Goal: Information Seeking & Learning: Find specific fact

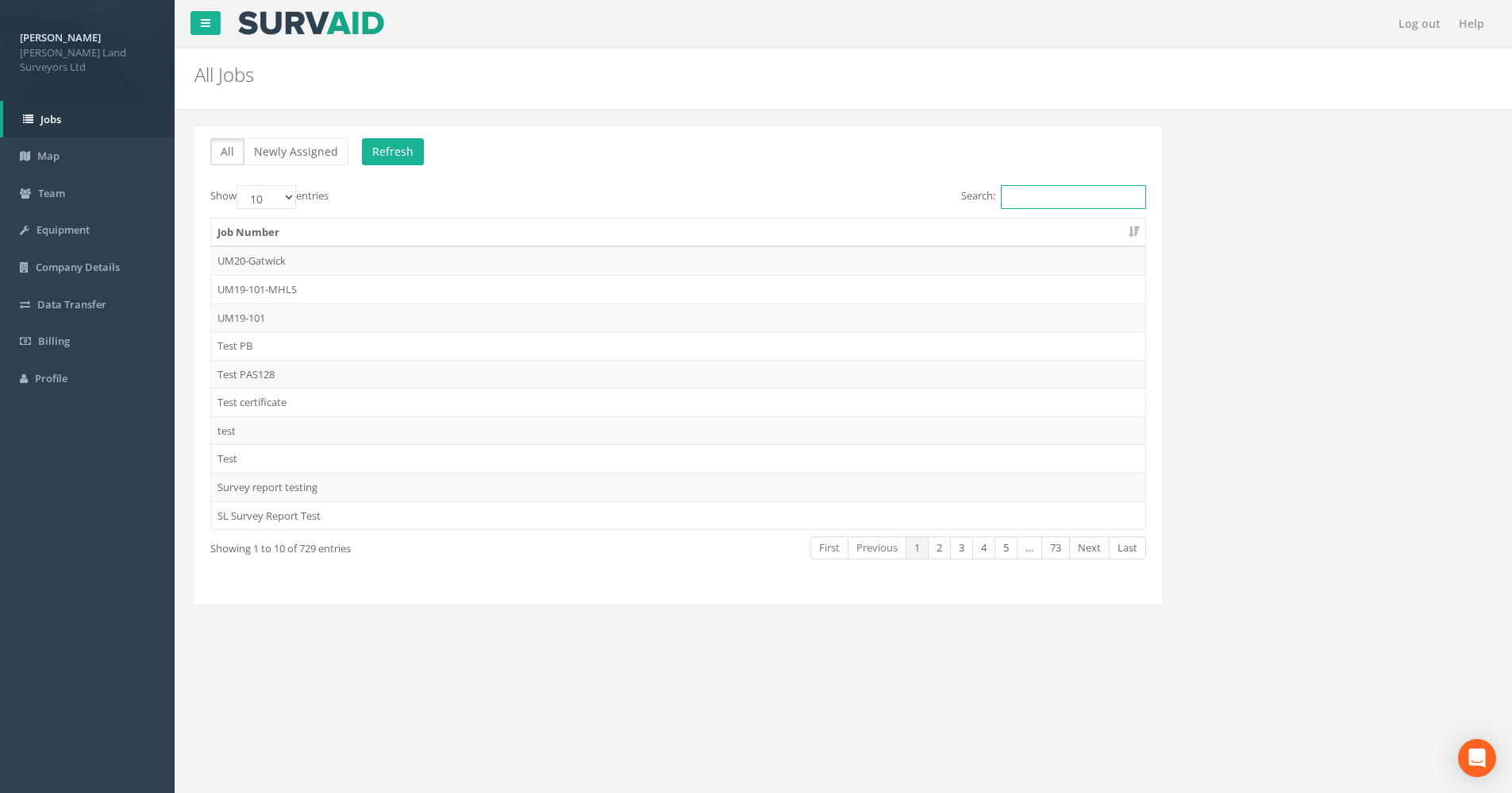
click at [1025, 198] on input "Search:" at bounding box center [1073, 197] width 145 height 24
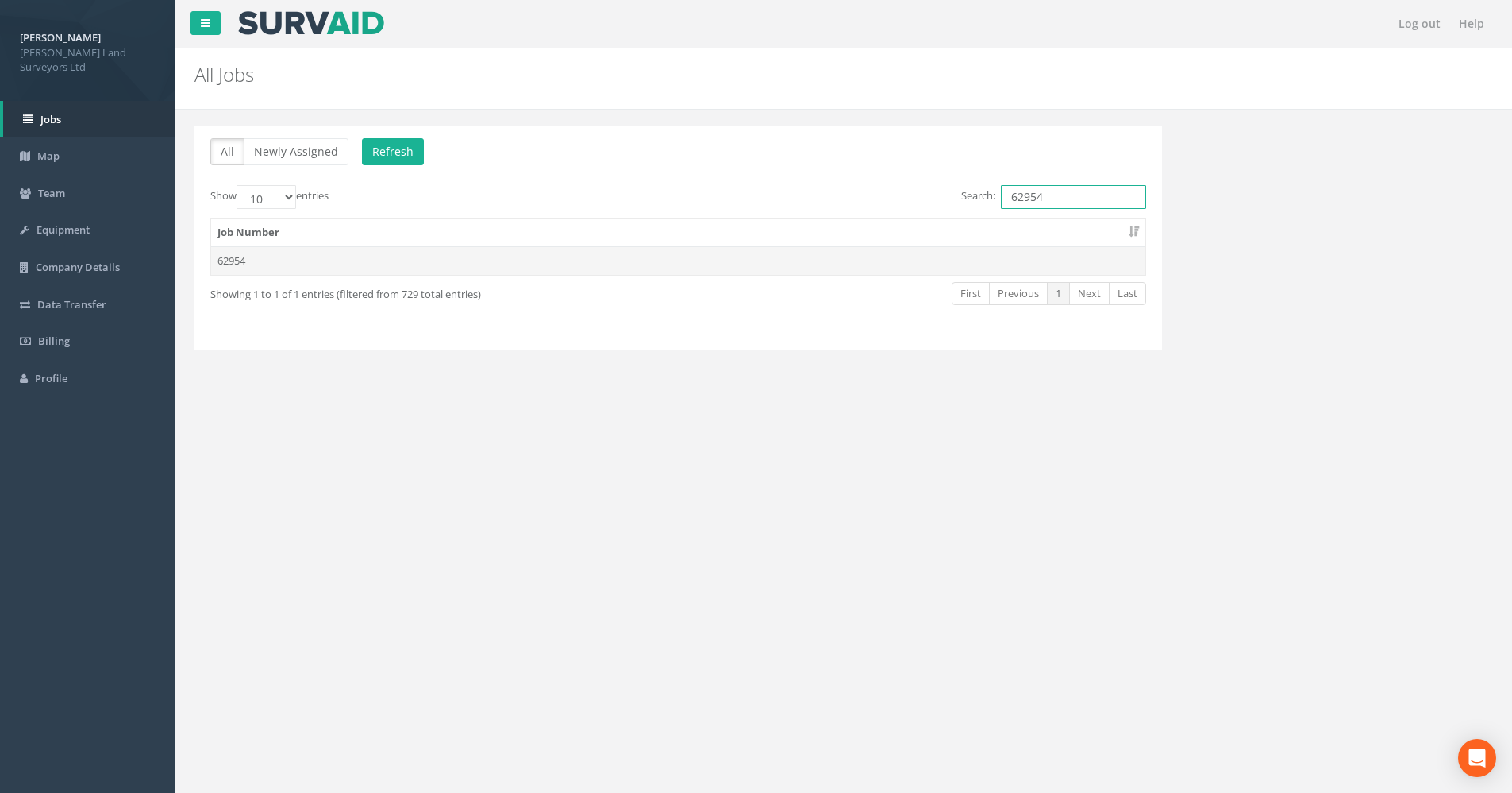
type input "62954"
click at [225, 263] on td "62954" at bounding box center [679, 260] width 935 height 28
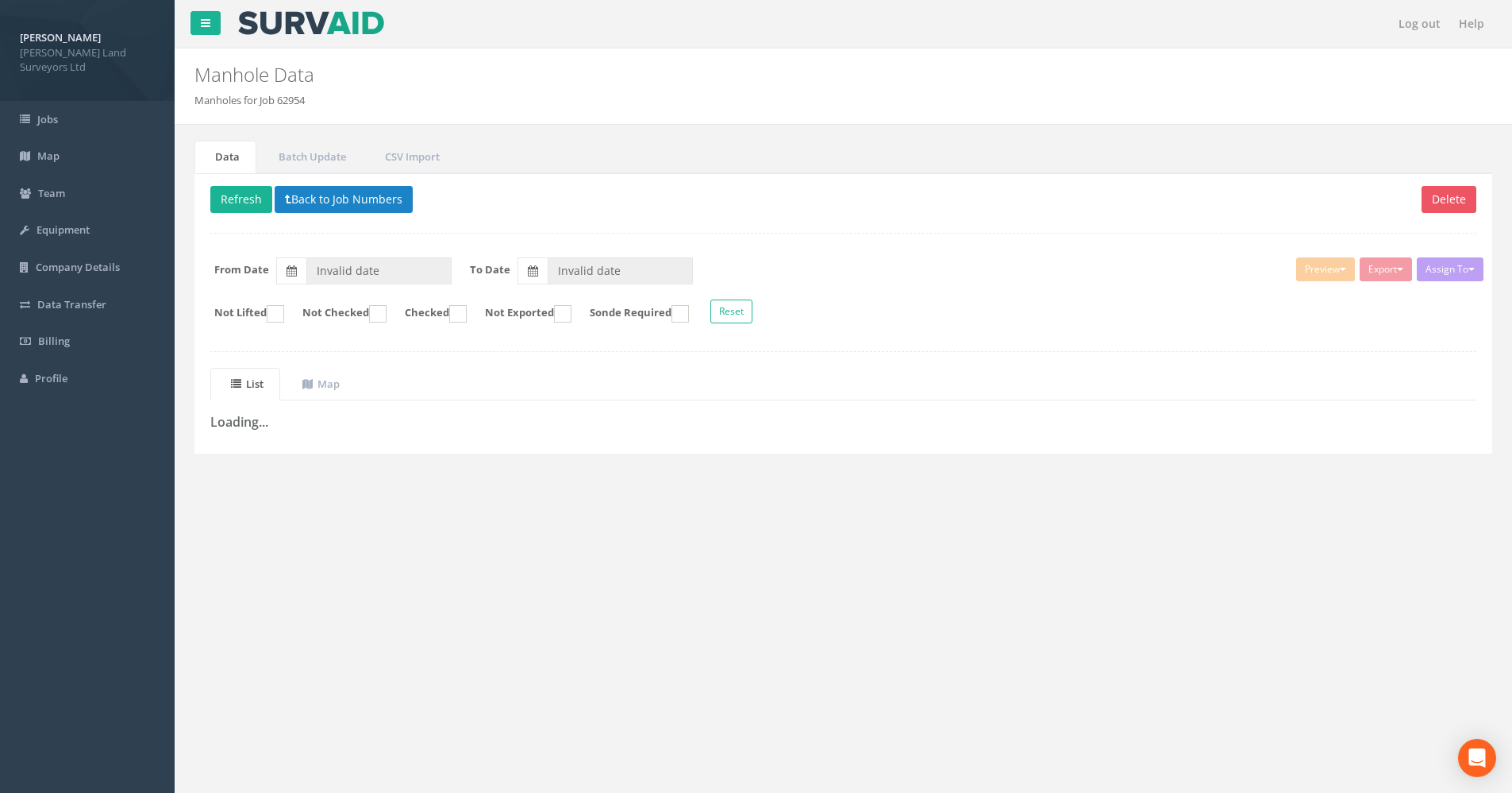
type input "[DATE]"
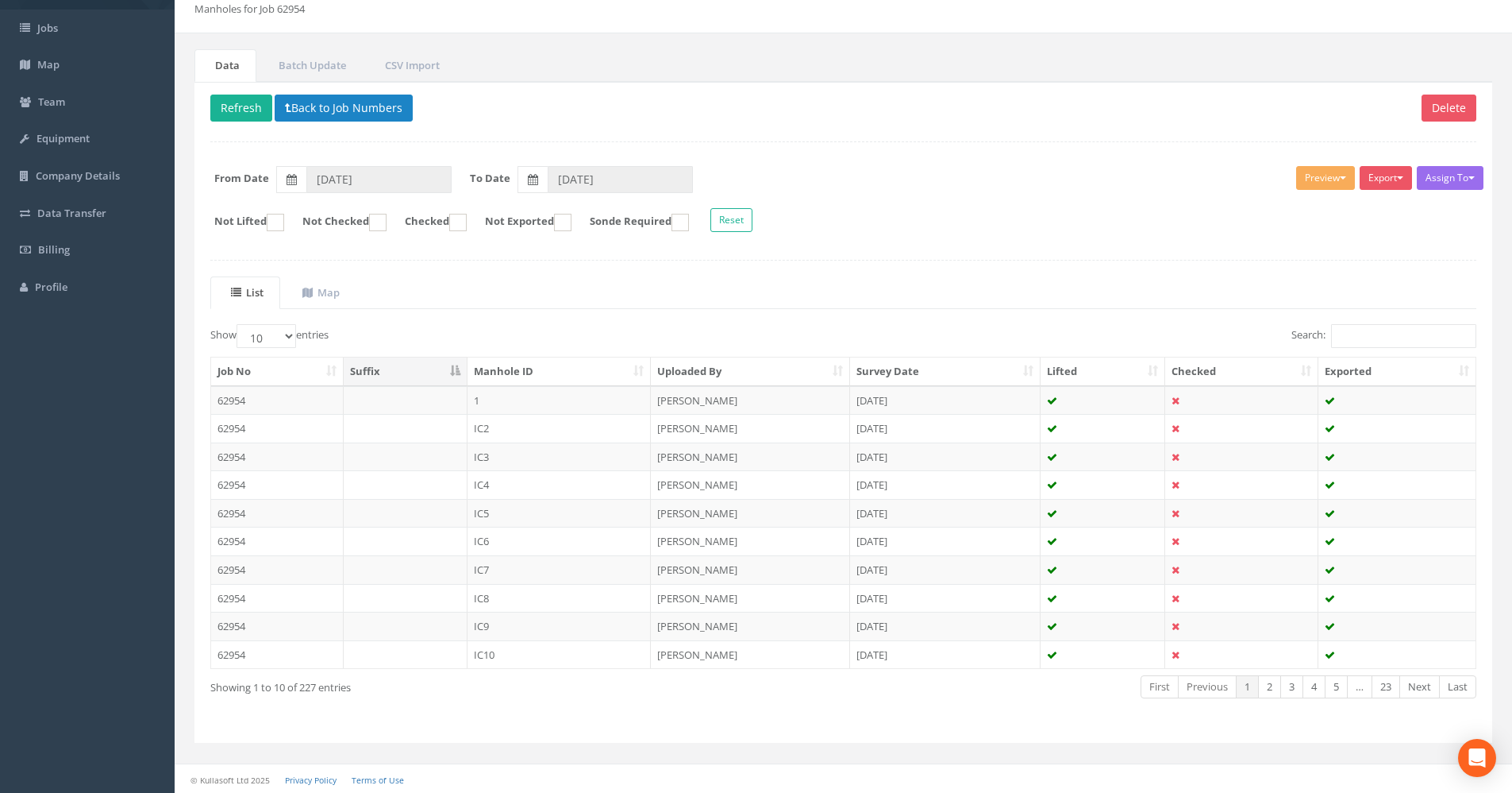
scroll to position [93, 0]
click at [699, 396] on td "[PERSON_NAME]" at bounding box center [750, 399] width 199 height 28
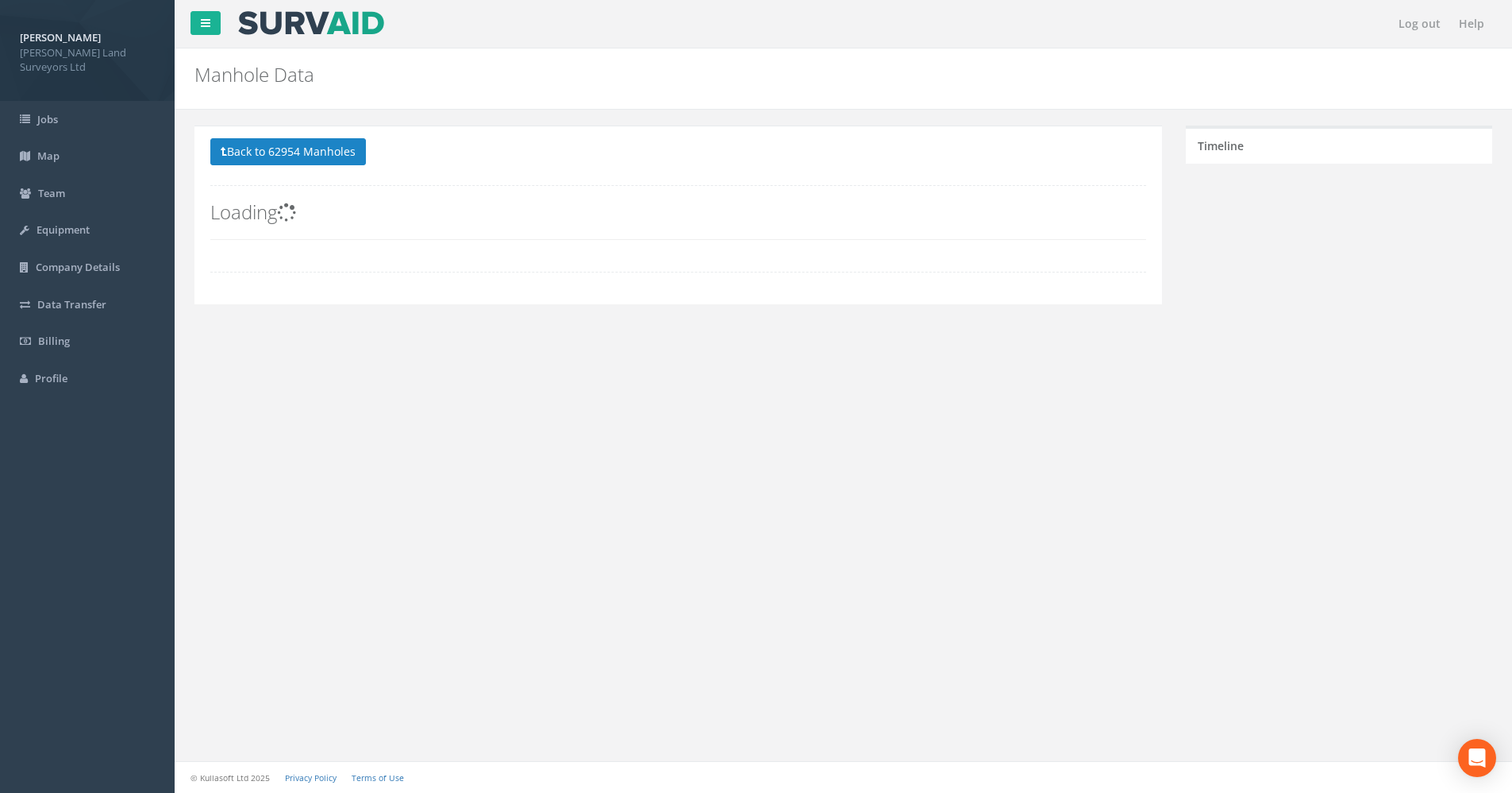
scroll to position [0, 0]
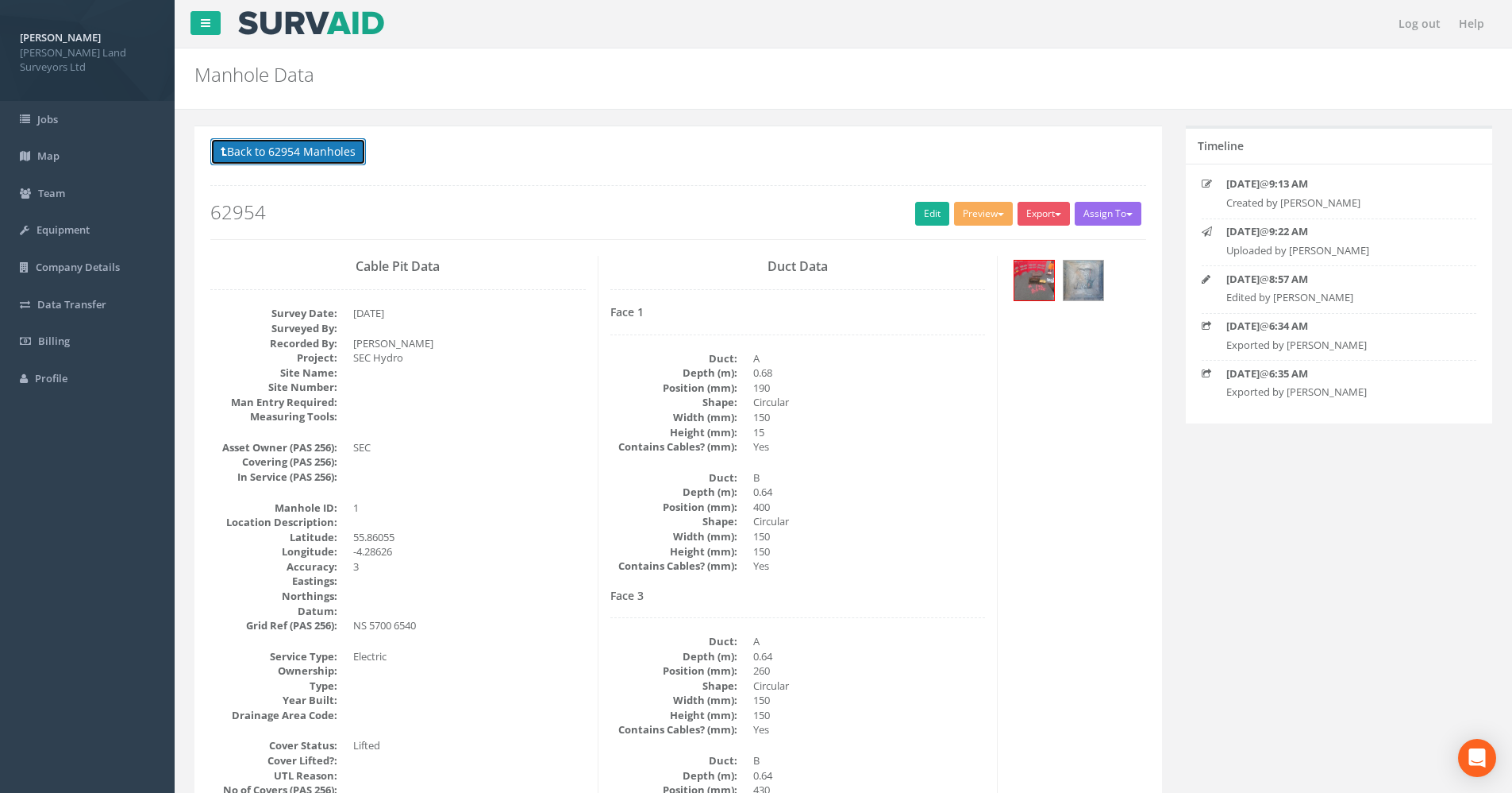
click at [299, 149] on button "Back to 62954 Manholes" at bounding box center [288, 152] width 155 height 27
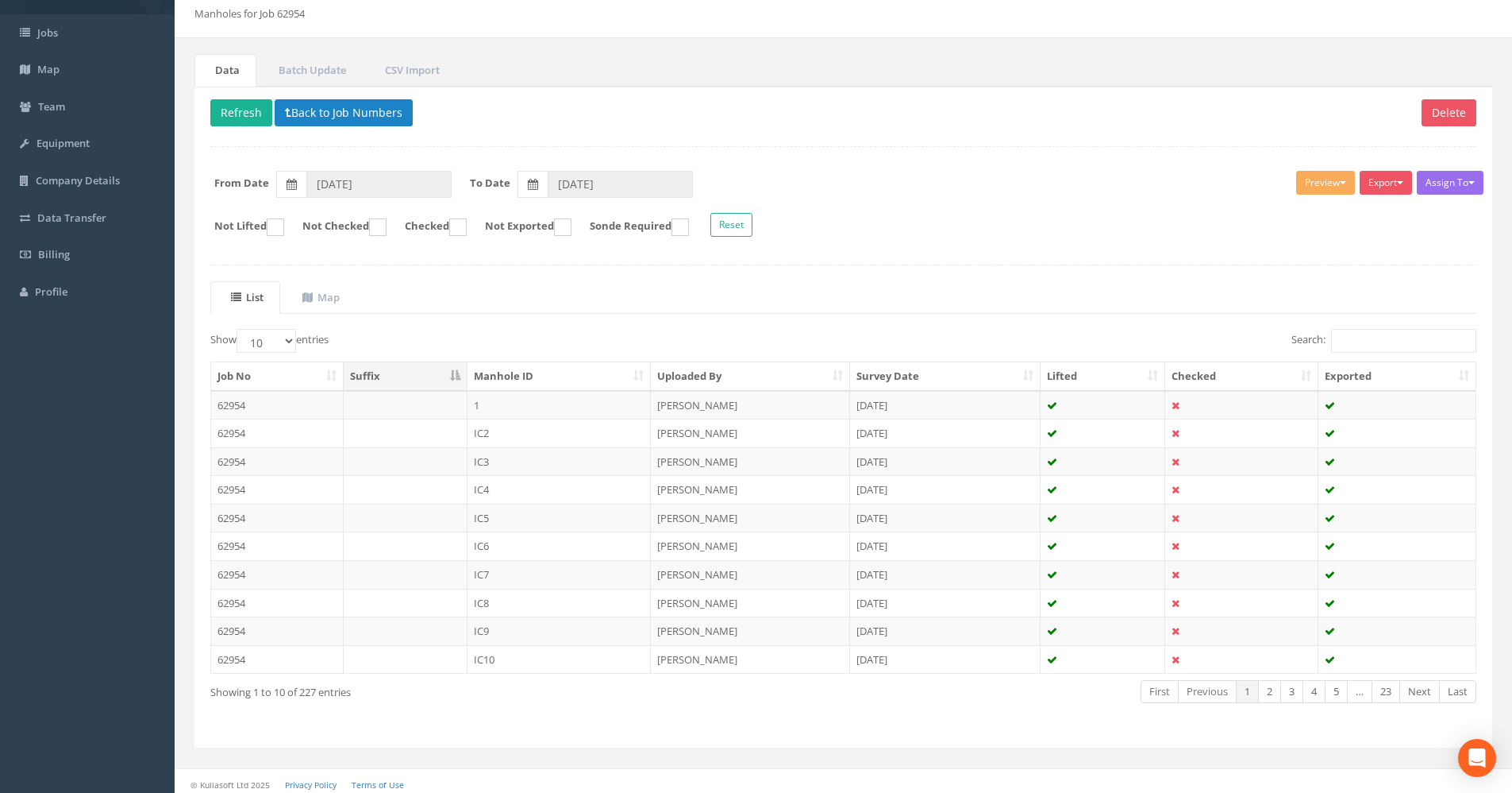
scroll to position [93, 0]
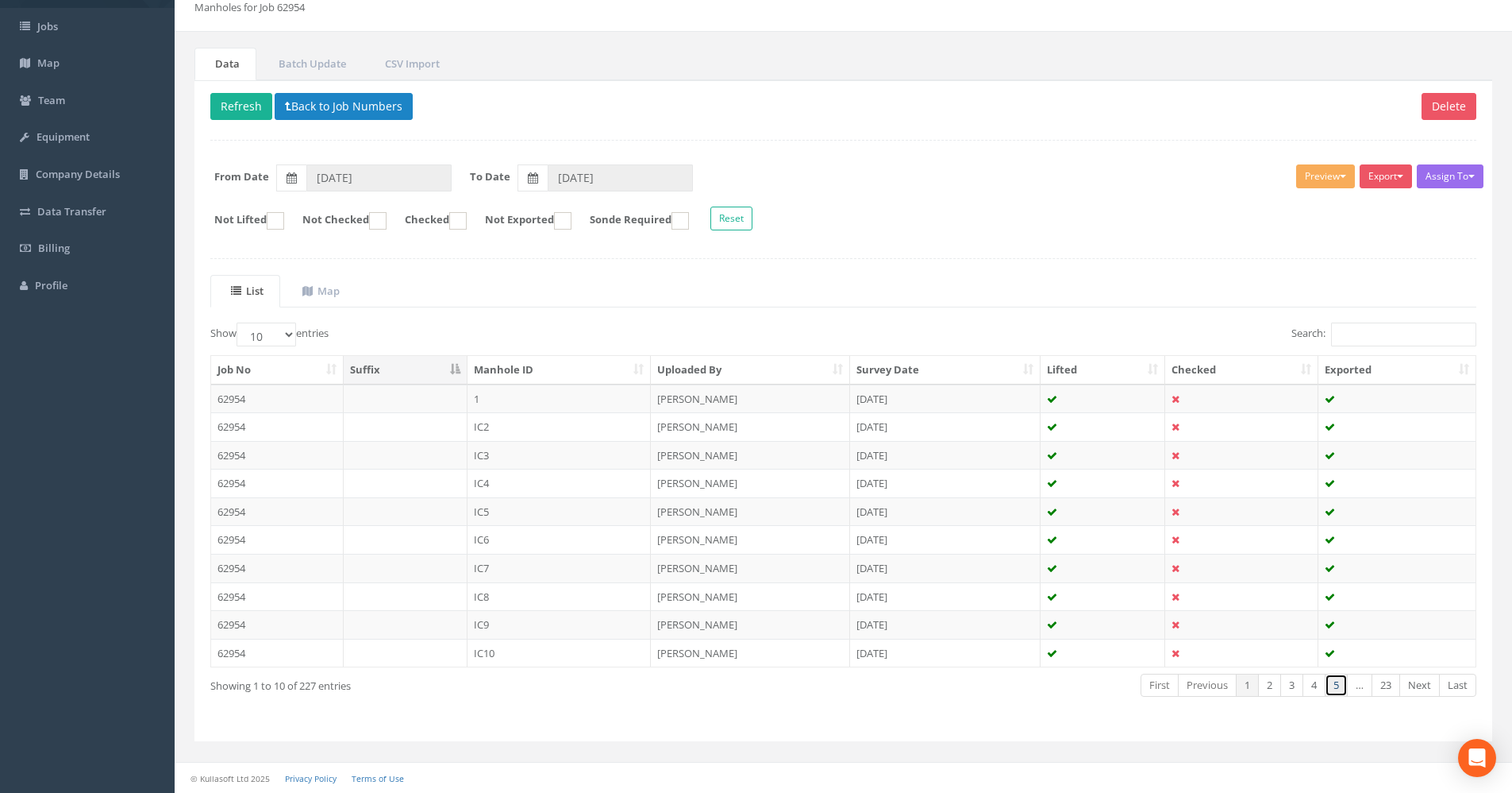
click at [1339, 685] on link "5" at bounding box center [1337, 685] width 23 height 23
click at [1456, 690] on link "Last" at bounding box center [1458, 685] width 37 height 23
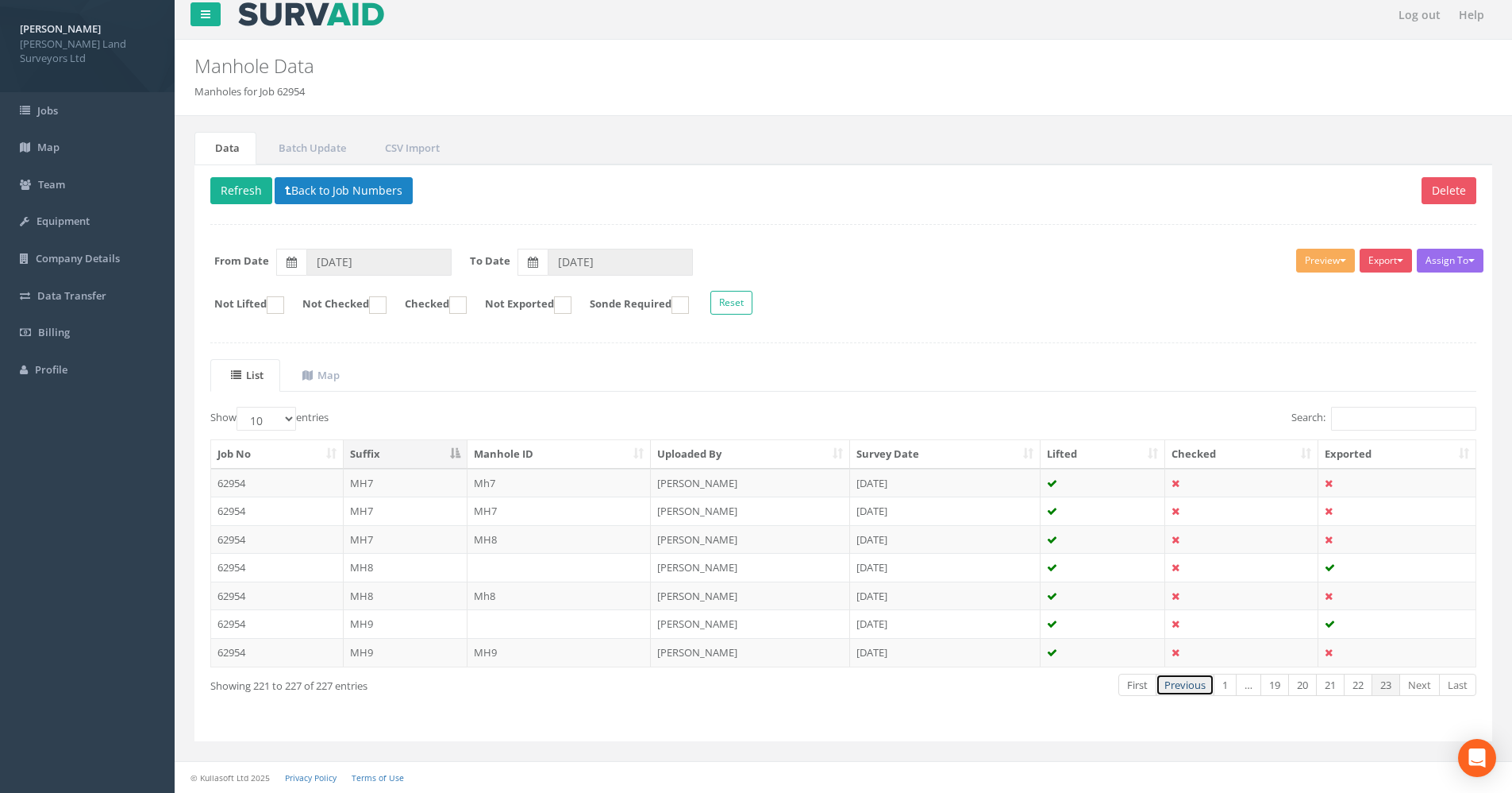
click at [1178, 684] on link "Previous" at bounding box center [1185, 685] width 59 height 23
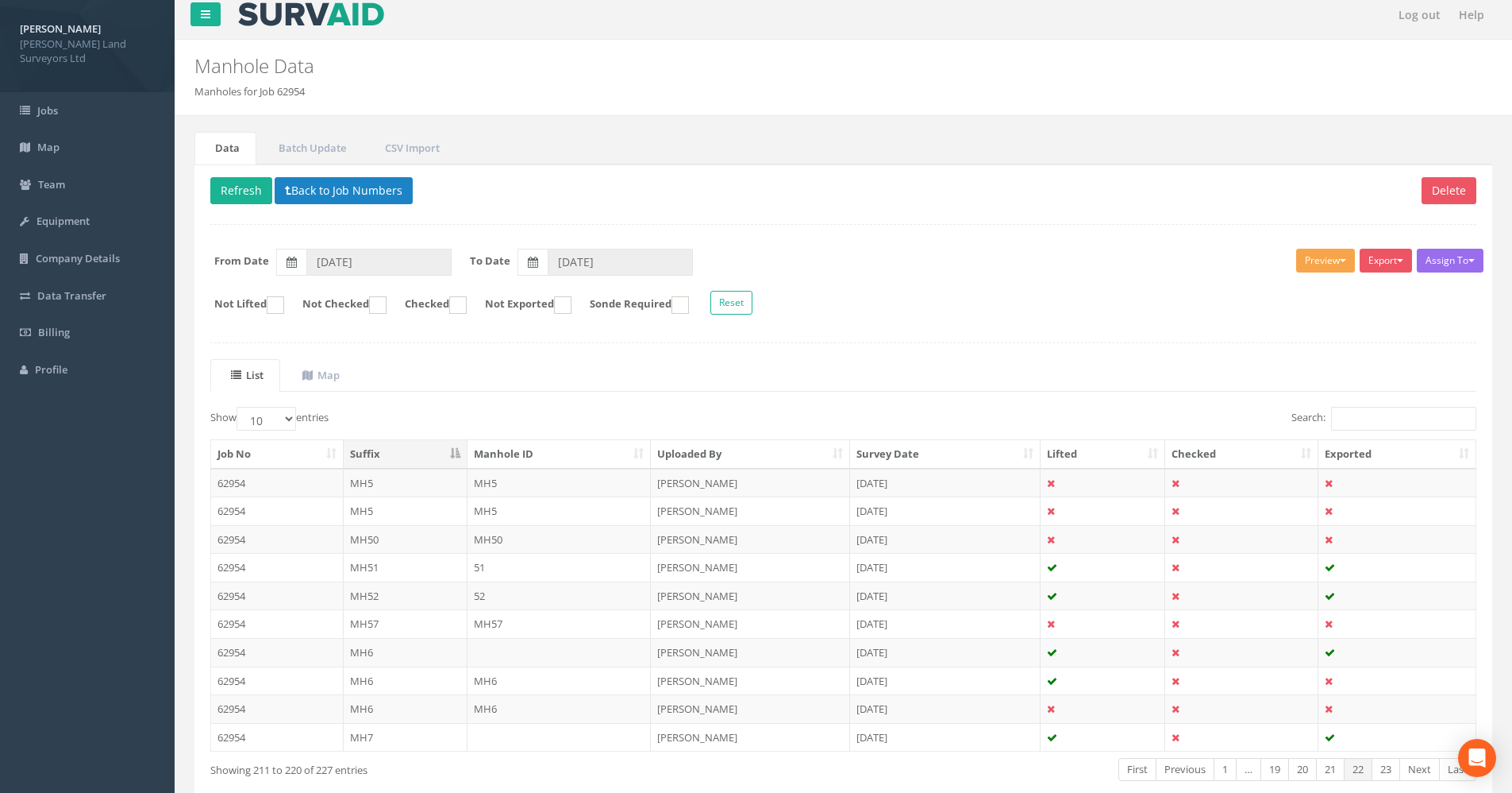
click at [1322, 259] on button "Preview" at bounding box center [1325, 260] width 59 height 24
click at [1023, 288] on div "Assign To Utility Mapping No Companies Added Export MHLS Cable Pit MHLS Cable P…" at bounding box center [843, 284] width 1290 height 86
click at [390, 445] on th "Suffix" at bounding box center [406, 454] width 123 height 28
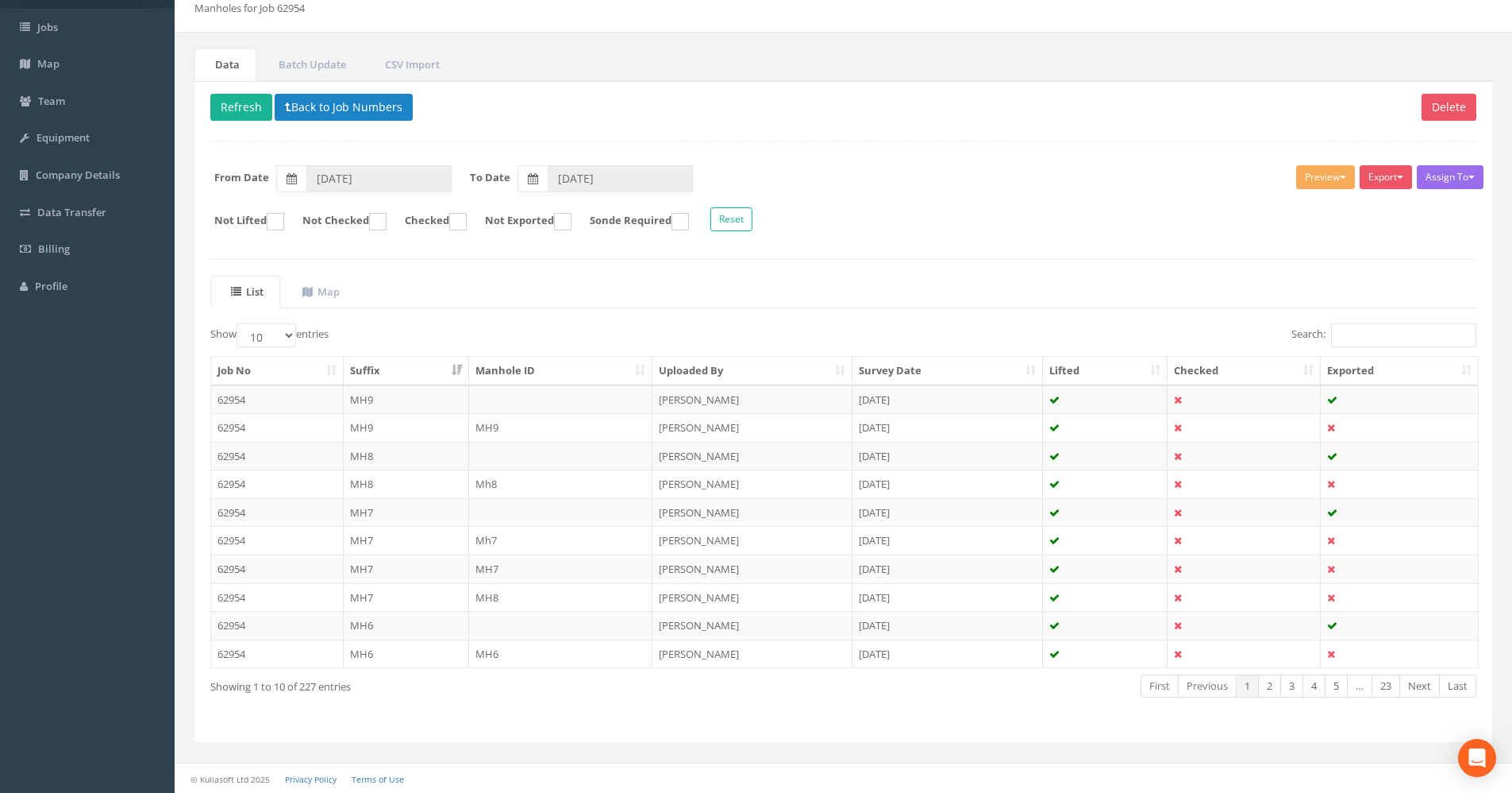
scroll to position [93, 0]
click at [278, 336] on select "10 25 50 100" at bounding box center [266, 334] width 60 height 24
select select "100"
click at [239, 323] on select "10 25 50 100" at bounding box center [266, 334] width 60 height 24
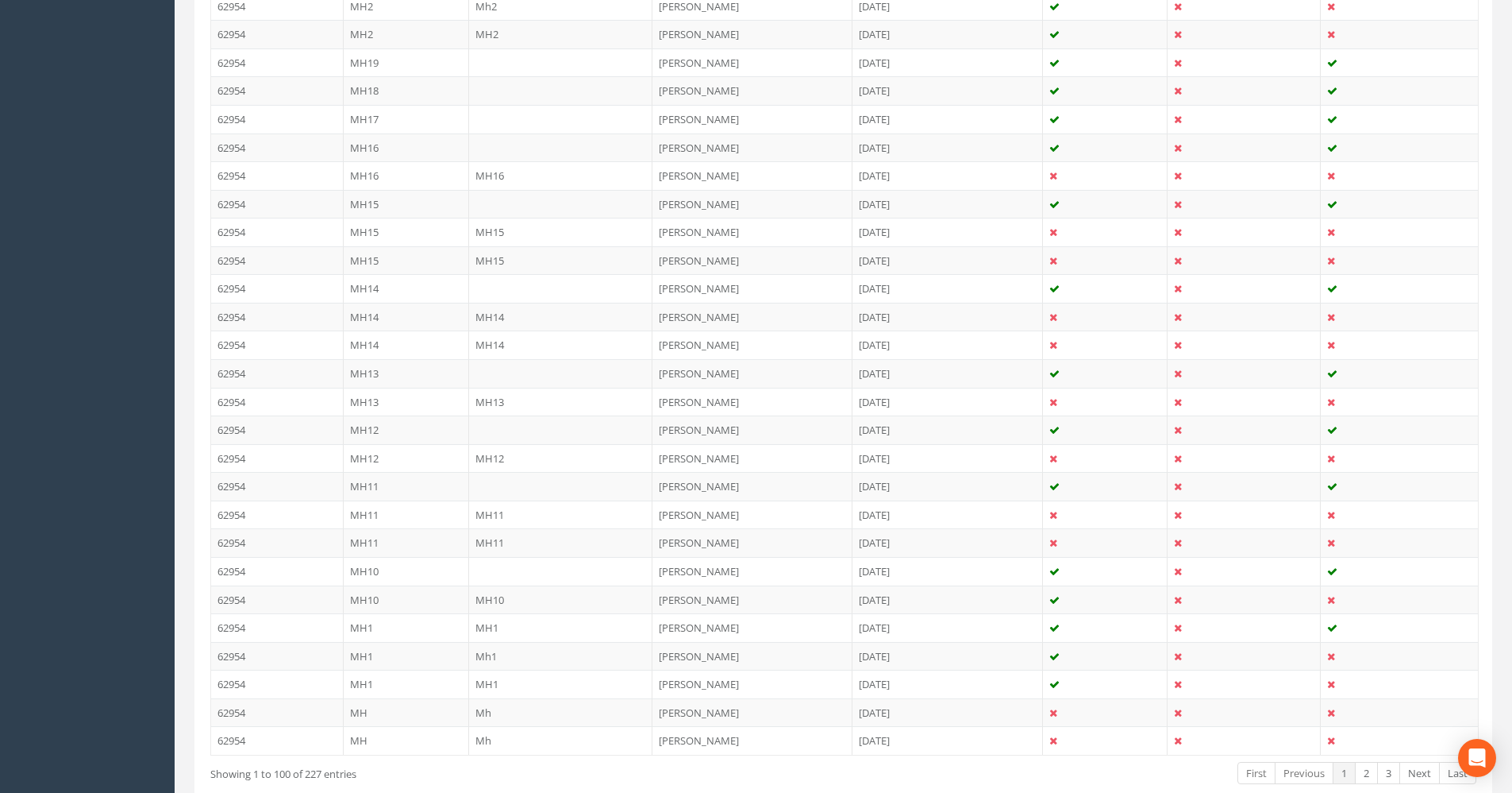
scroll to position [2636, 0]
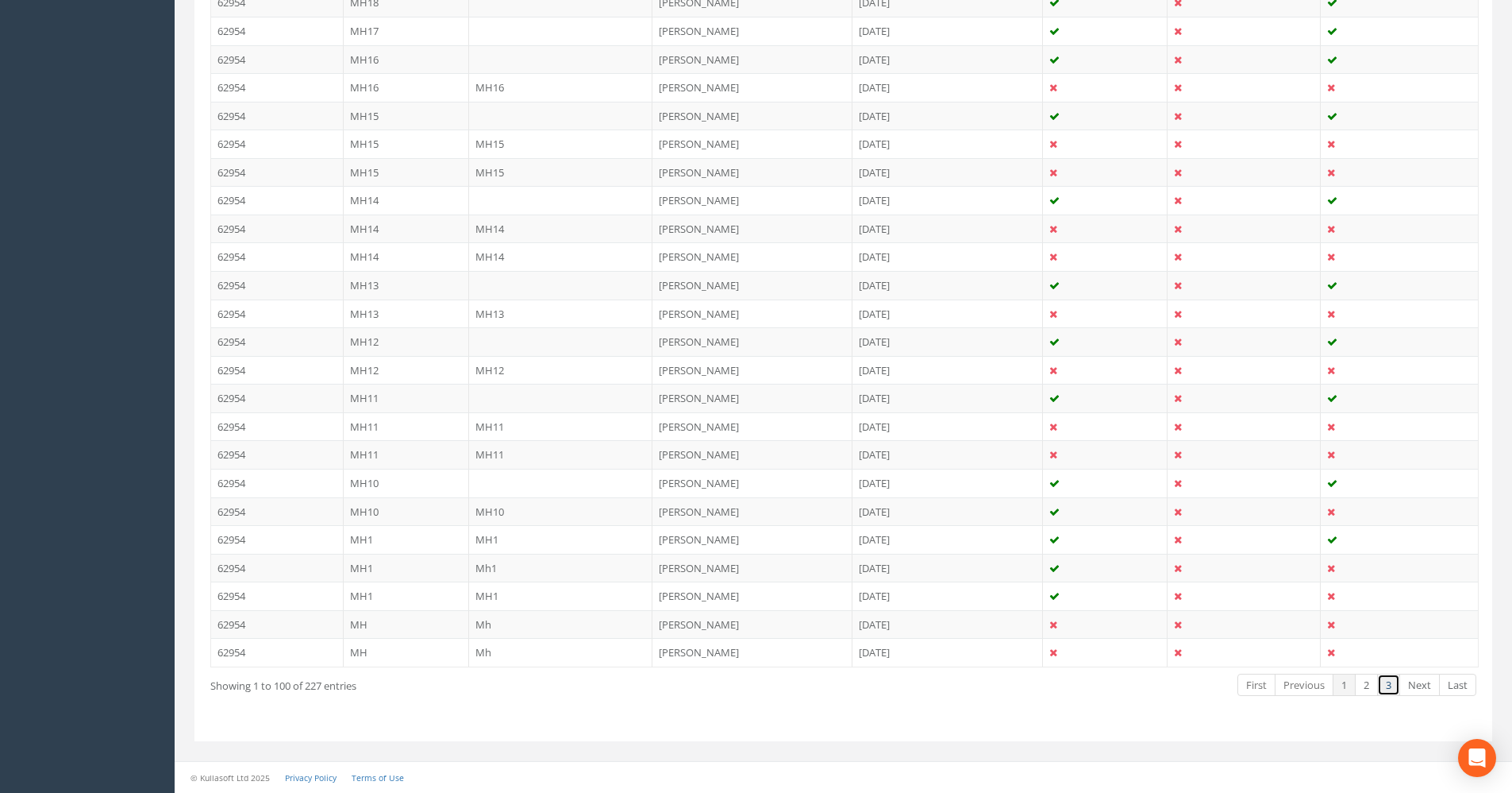
click at [1386, 690] on link "3" at bounding box center [1389, 685] width 23 height 23
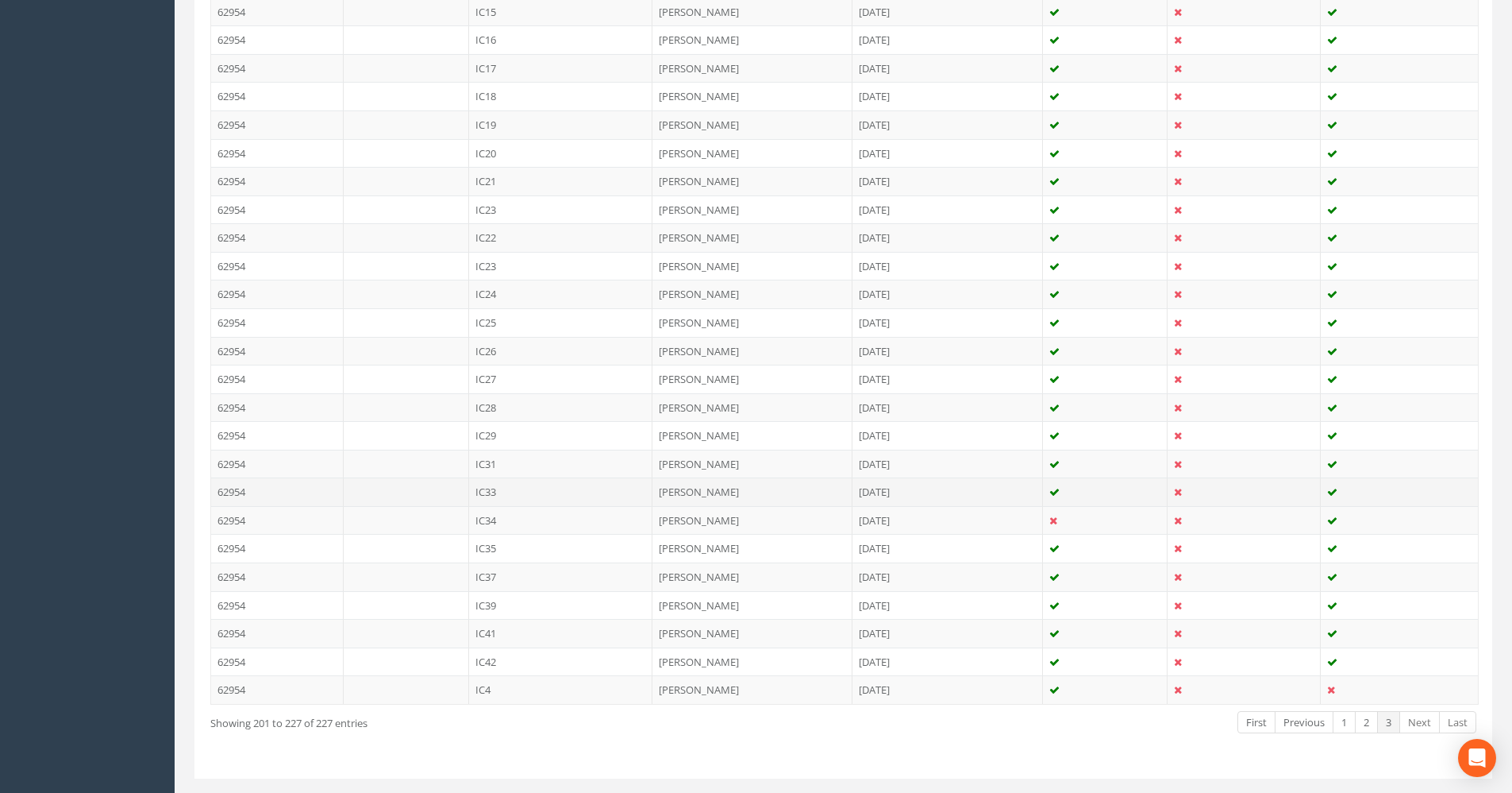
scroll to position [573, 0]
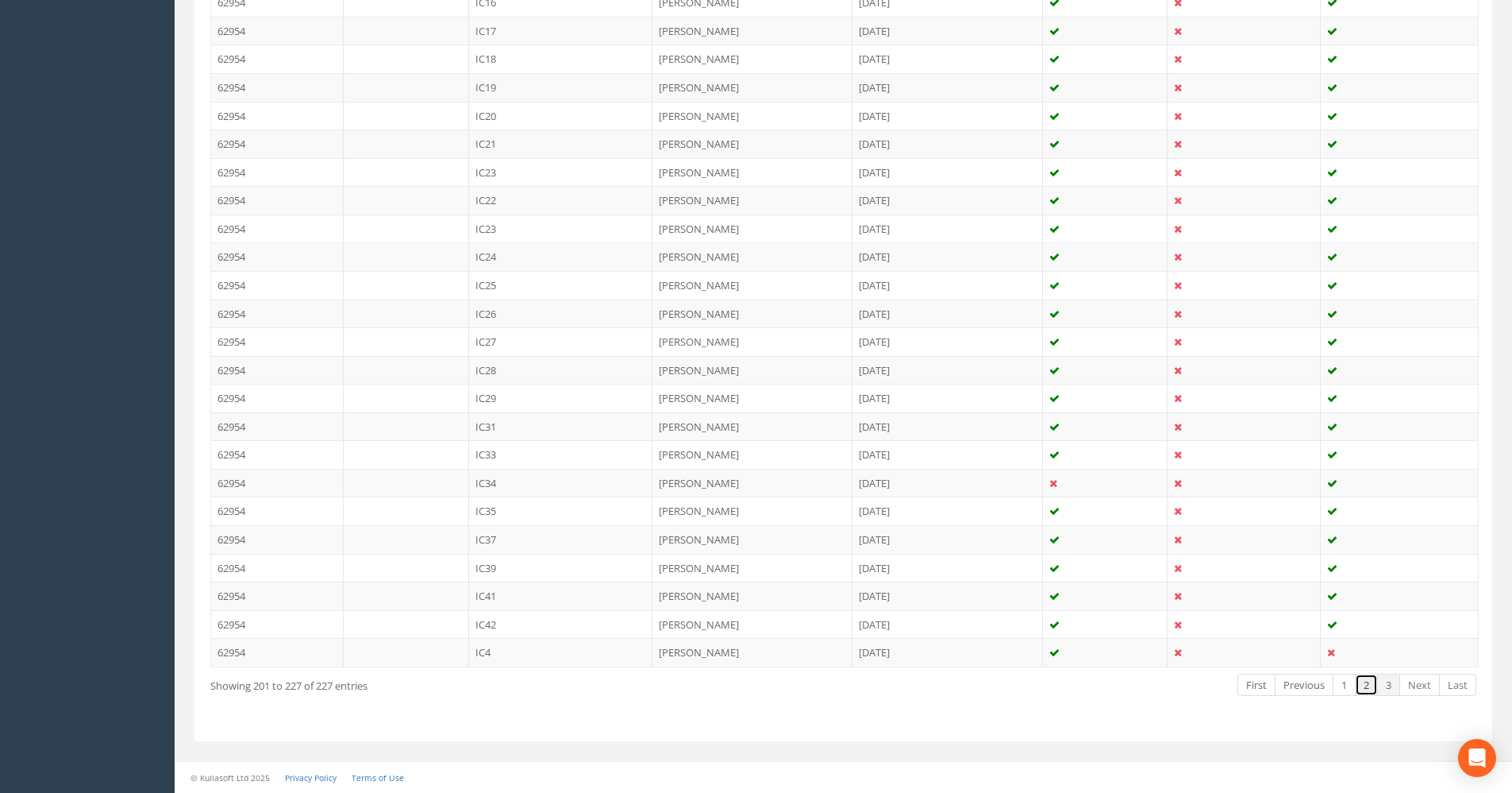
click at [1369, 686] on link "2" at bounding box center [1367, 685] width 23 height 23
click at [1350, 689] on link "1" at bounding box center [1344, 685] width 23 height 23
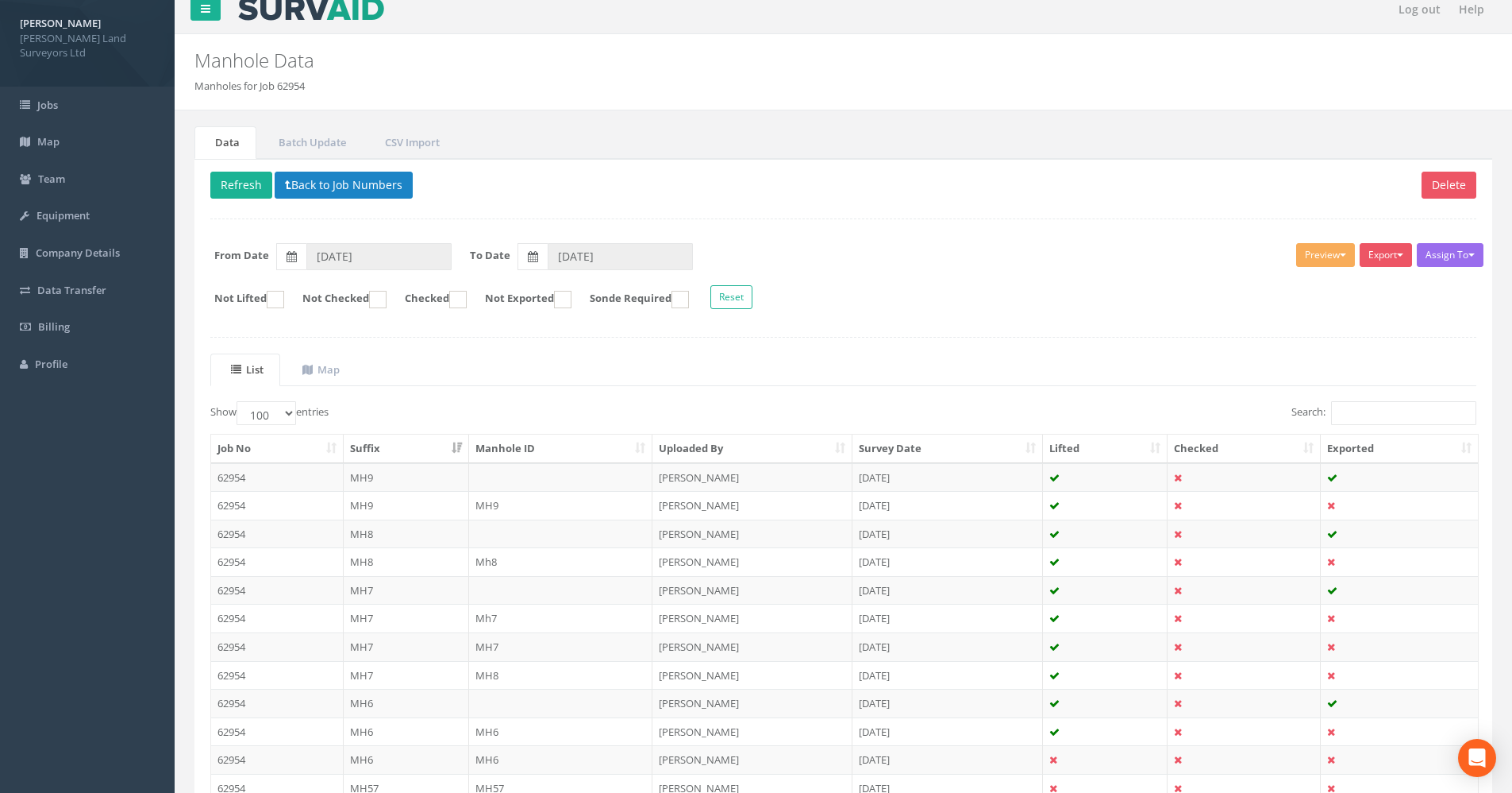
scroll to position [0, 0]
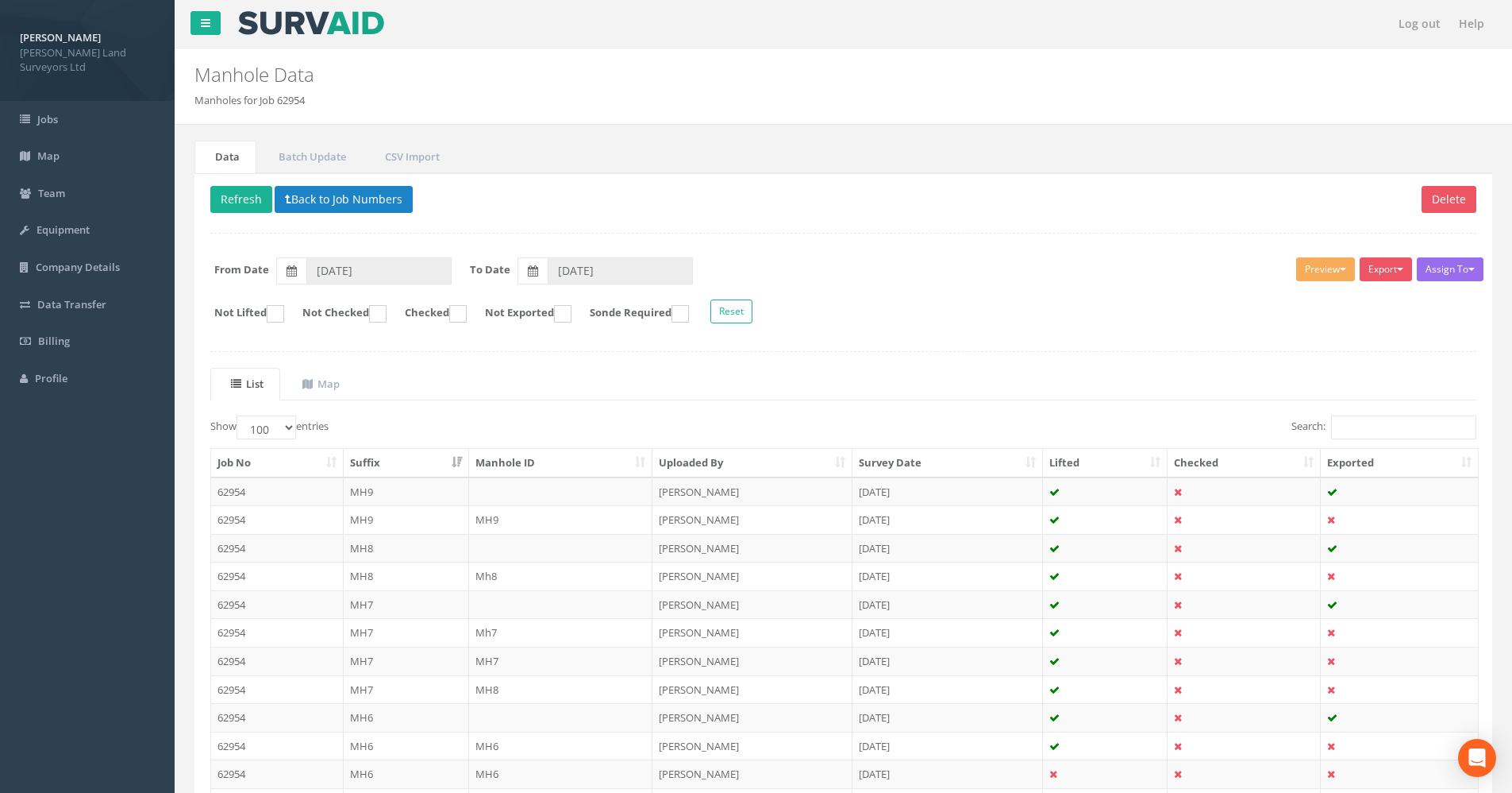
click at [909, 453] on th "Survey Date" at bounding box center [948, 463] width 190 height 28
click at [923, 467] on th "Survey Date" at bounding box center [948, 463] width 190 height 28
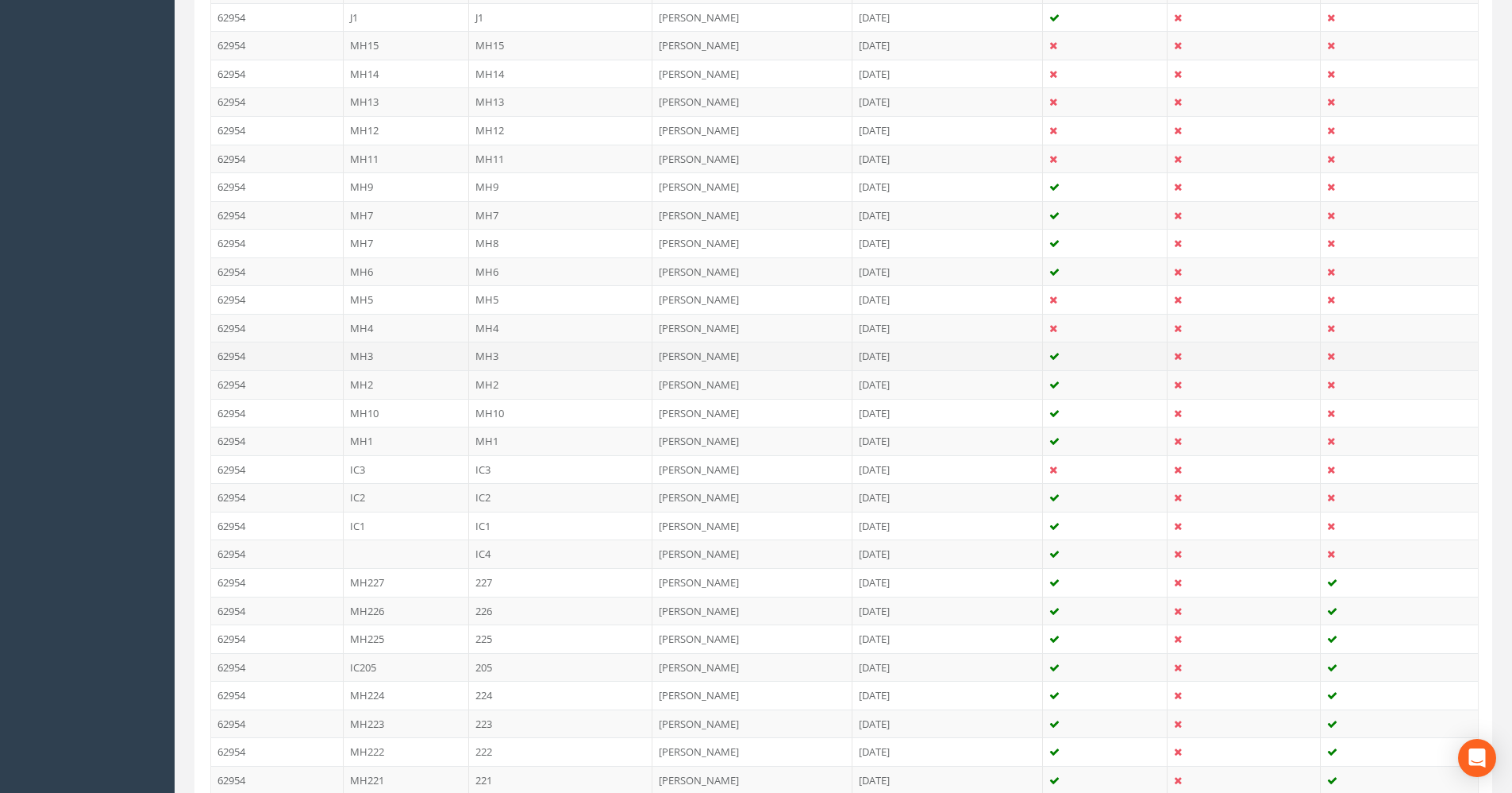
scroll to position [1668, 0]
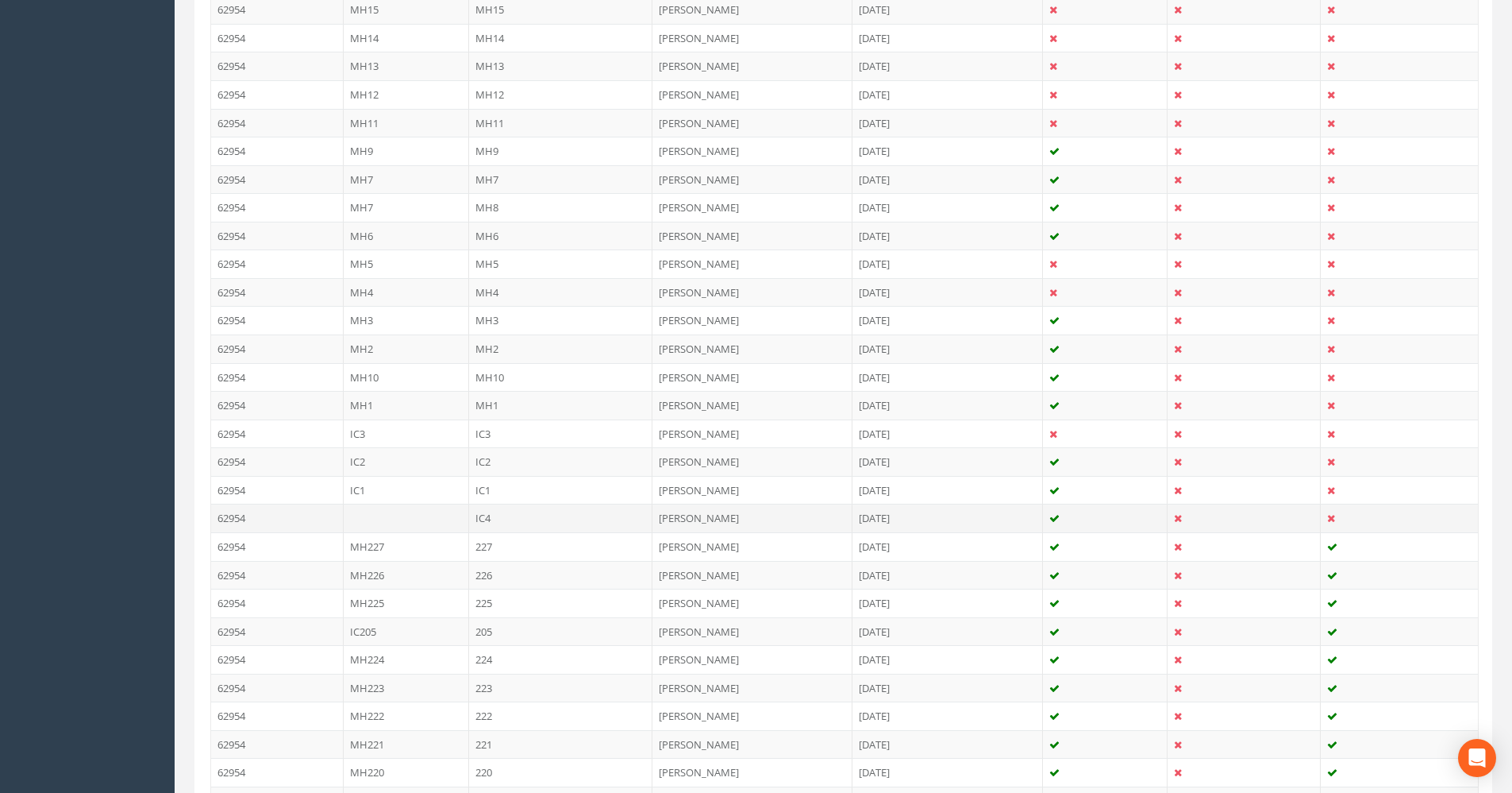
click at [738, 518] on td "[PERSON_NAME]" at bounding box center [752, 518] width 200 height 28
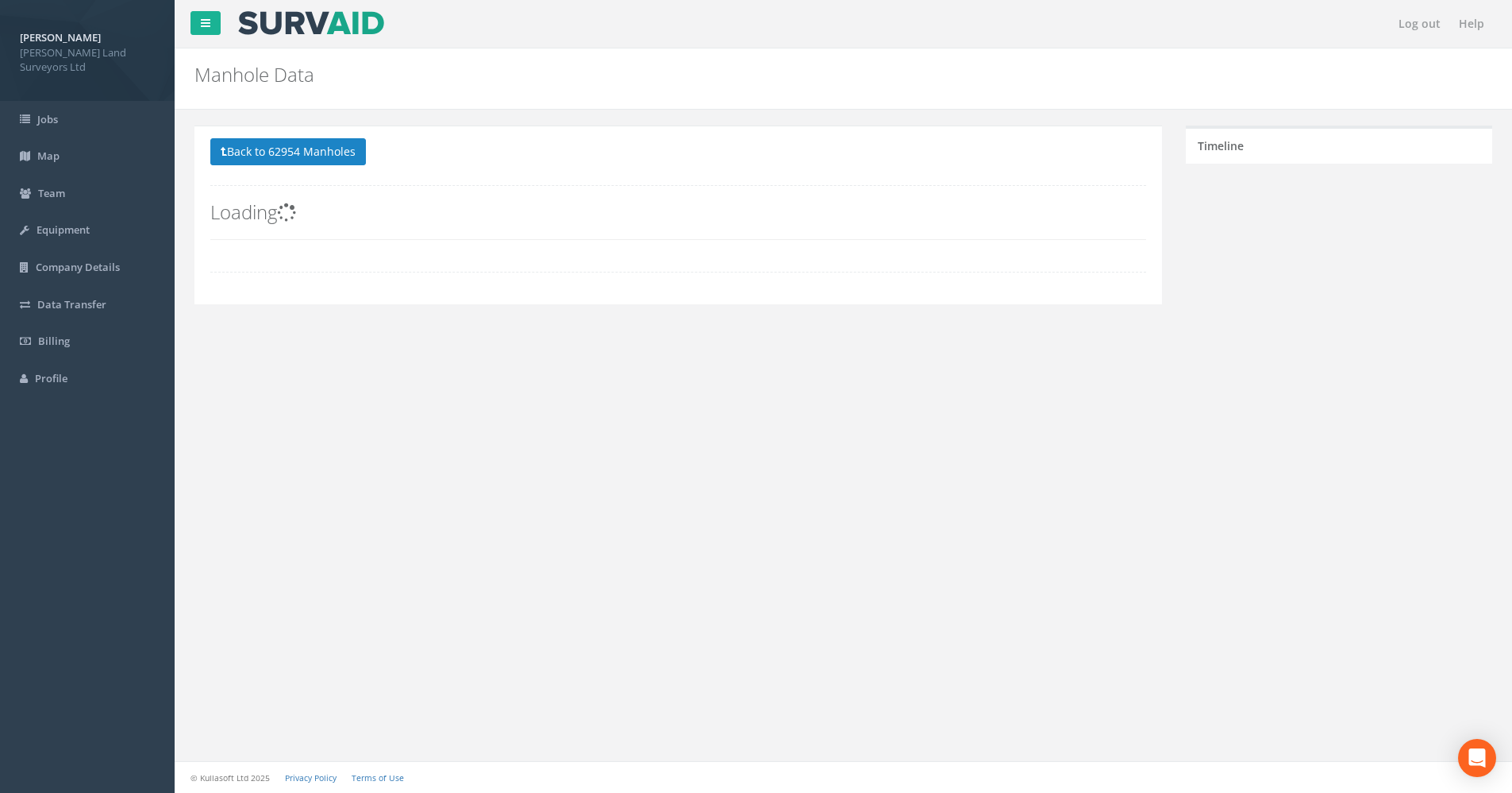
scroll to position [0, 0]
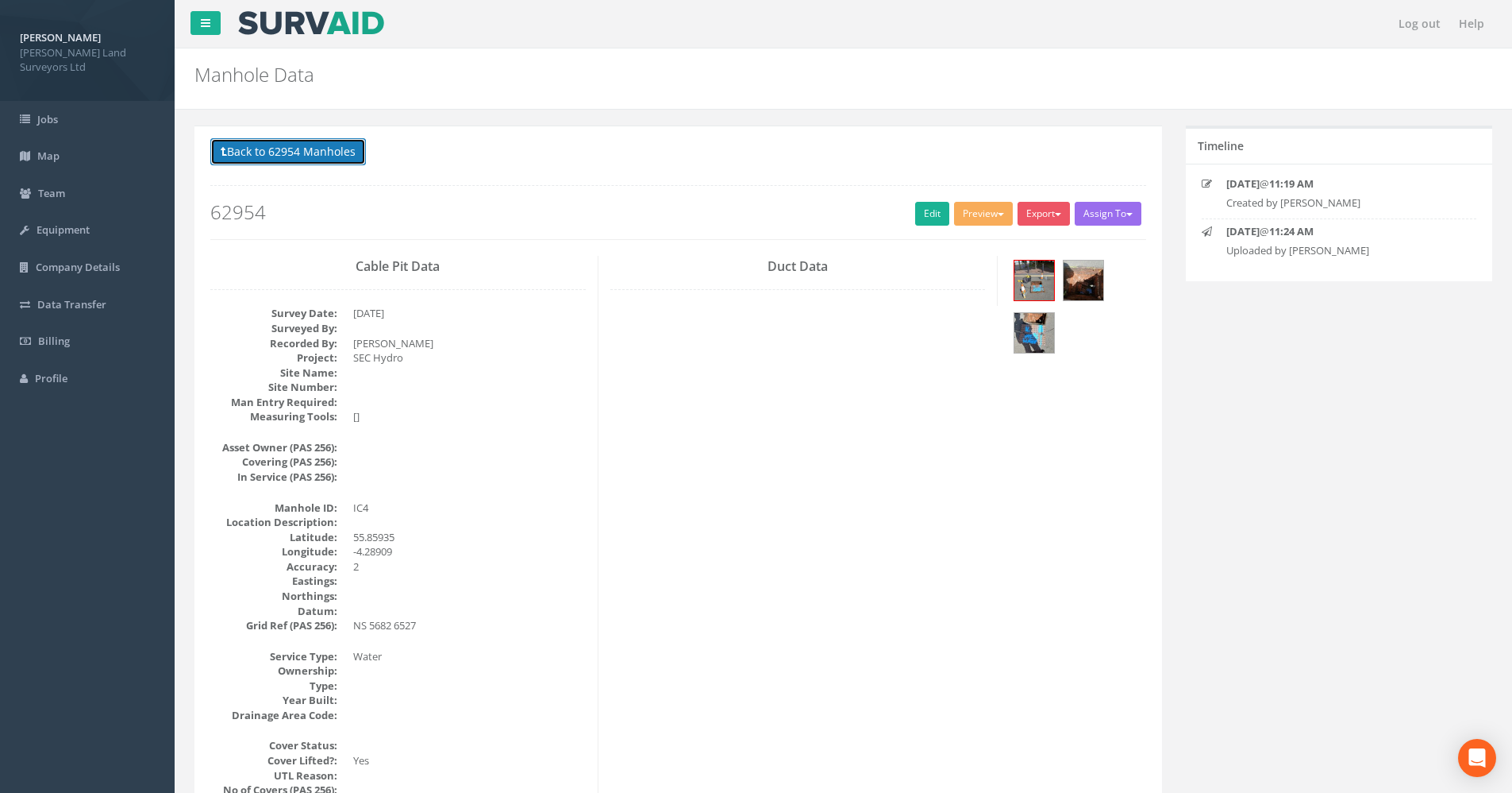
click at [257, 155] on button "Back to 62954 Manholes" at bounding box center [288, 152] width 155 height 27
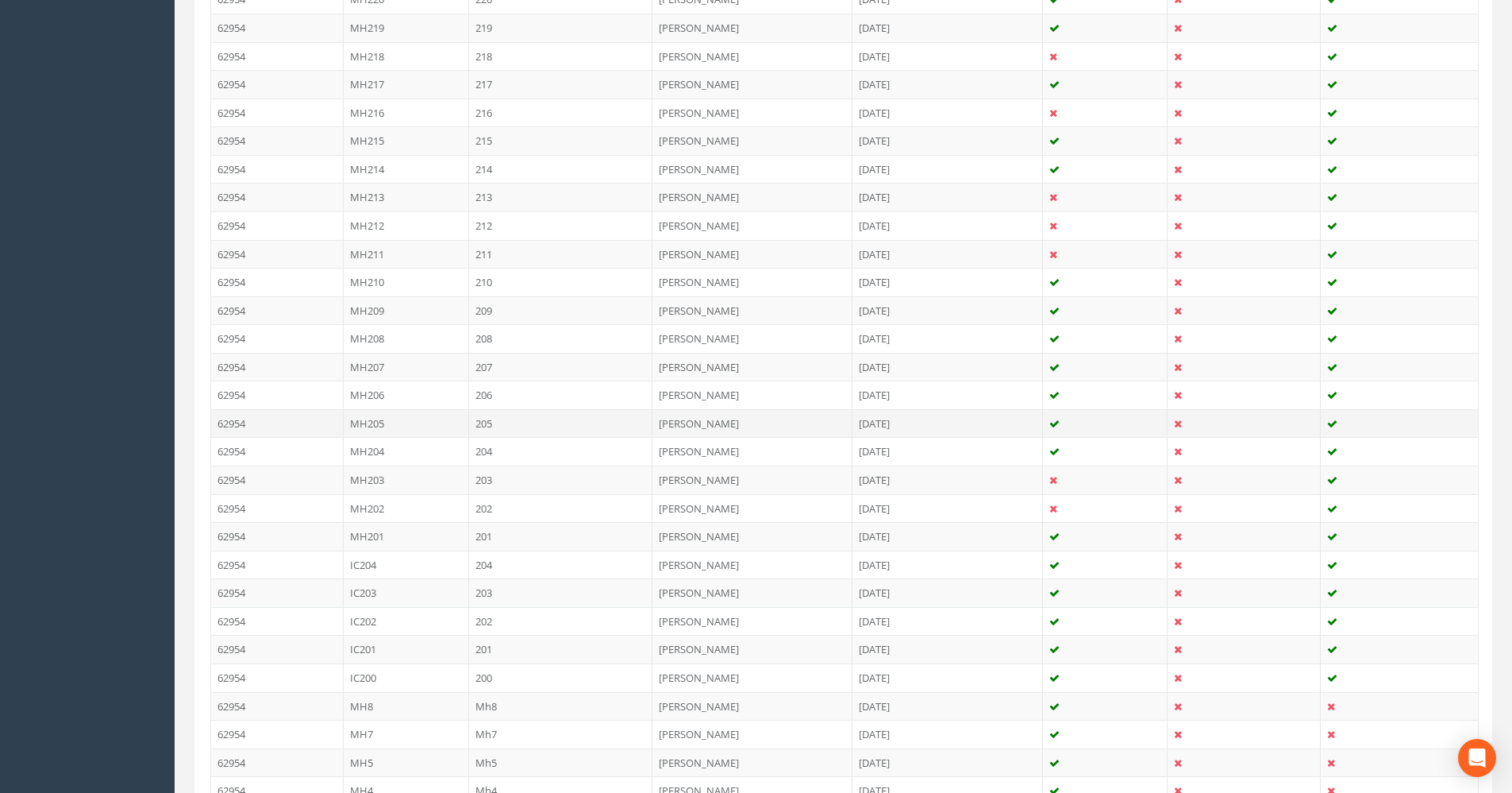
scroll to position [2636, 0]
